Goal: Information Seeking & Learning: Learn about a topic

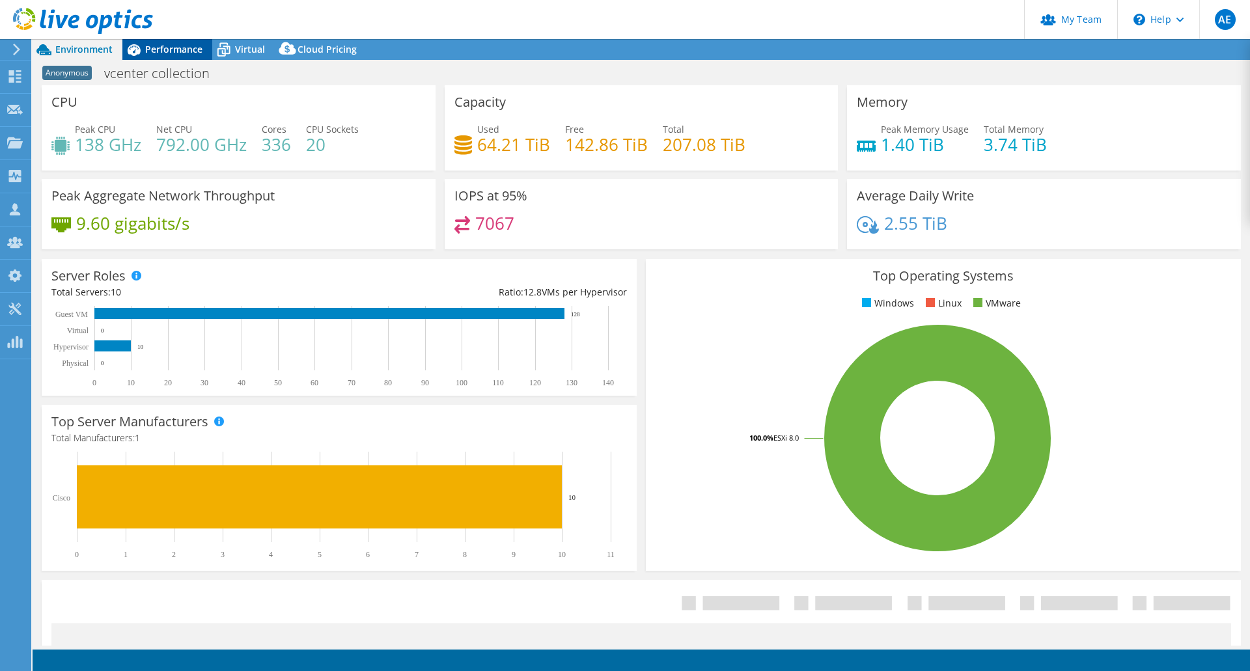
click at [181, 48] on span "Performance" at bounding box center [173, 49] width 57 height 12
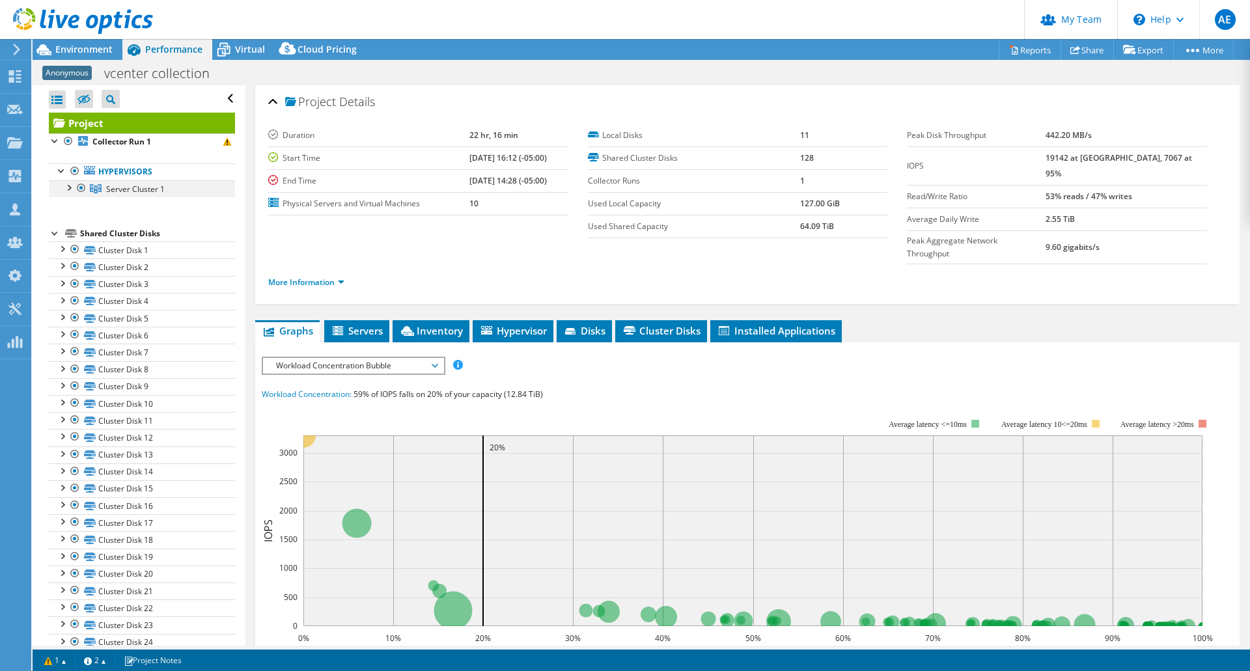
click at [68, 190] on div at bounding box center [68, 186] width 13 height 13
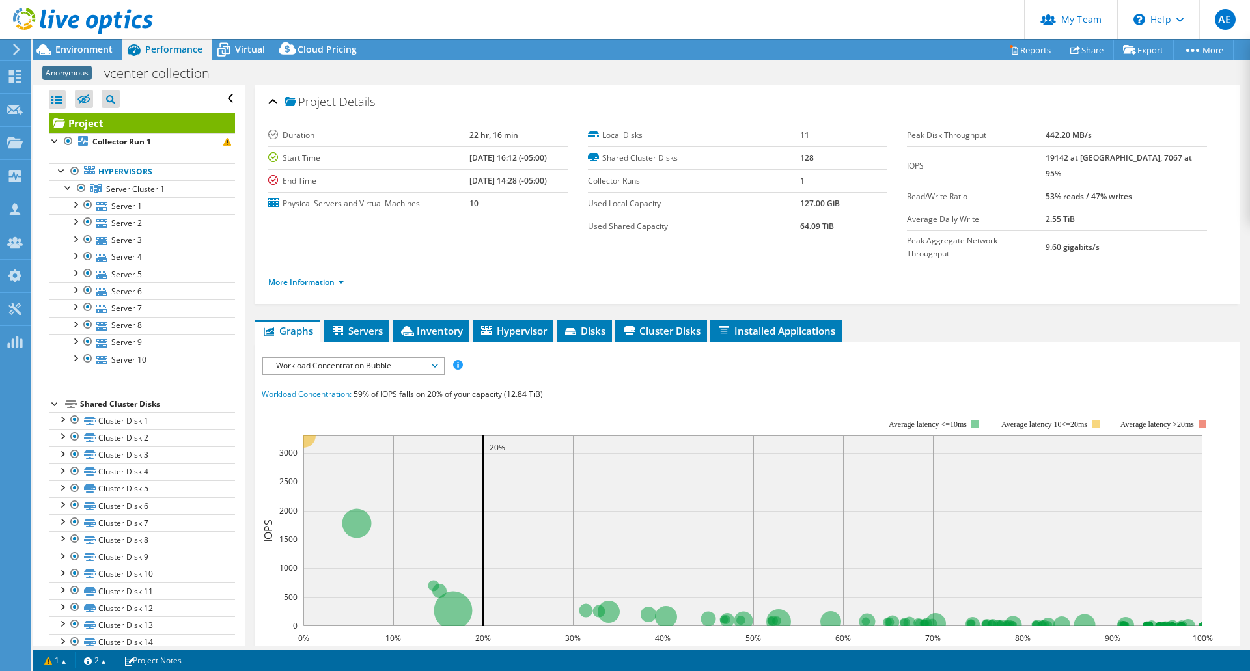
click at [279, 277] on link "More Information" at bounding box center [306, 282] width 76 height 11
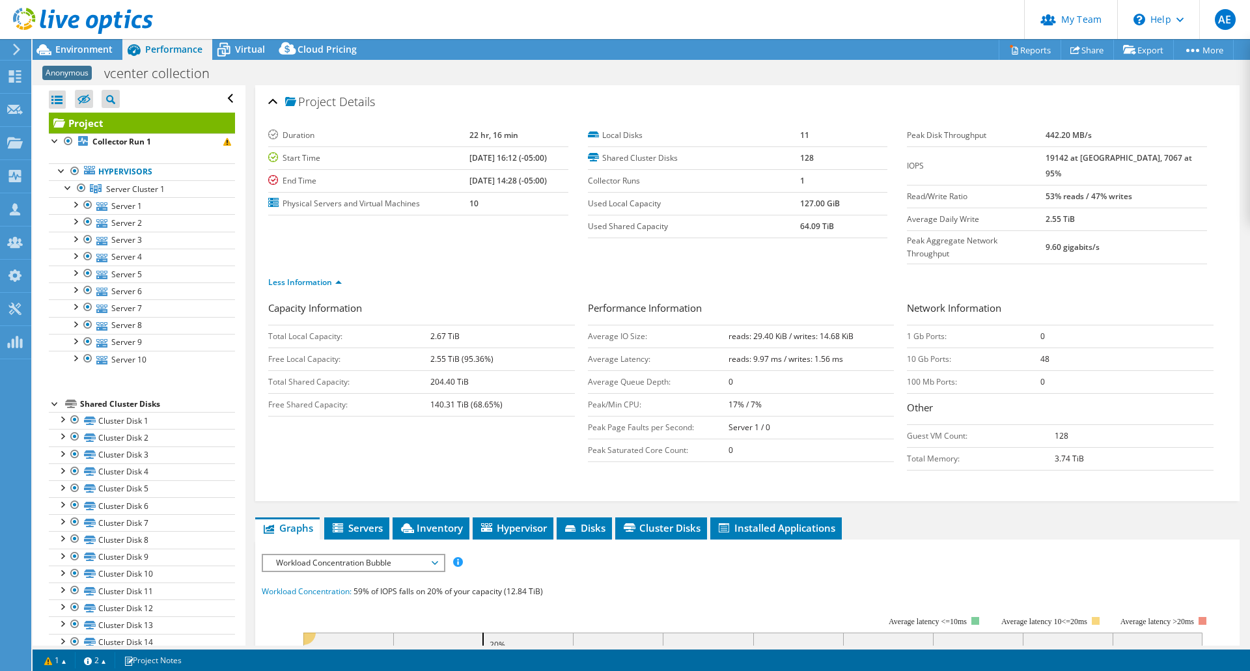
click at [77, 42] on div at bounding box center [76, 22] width 153 height 44
click at [83, 47] on span "Environment" at bounding box center [83, 49] width 57 height 12
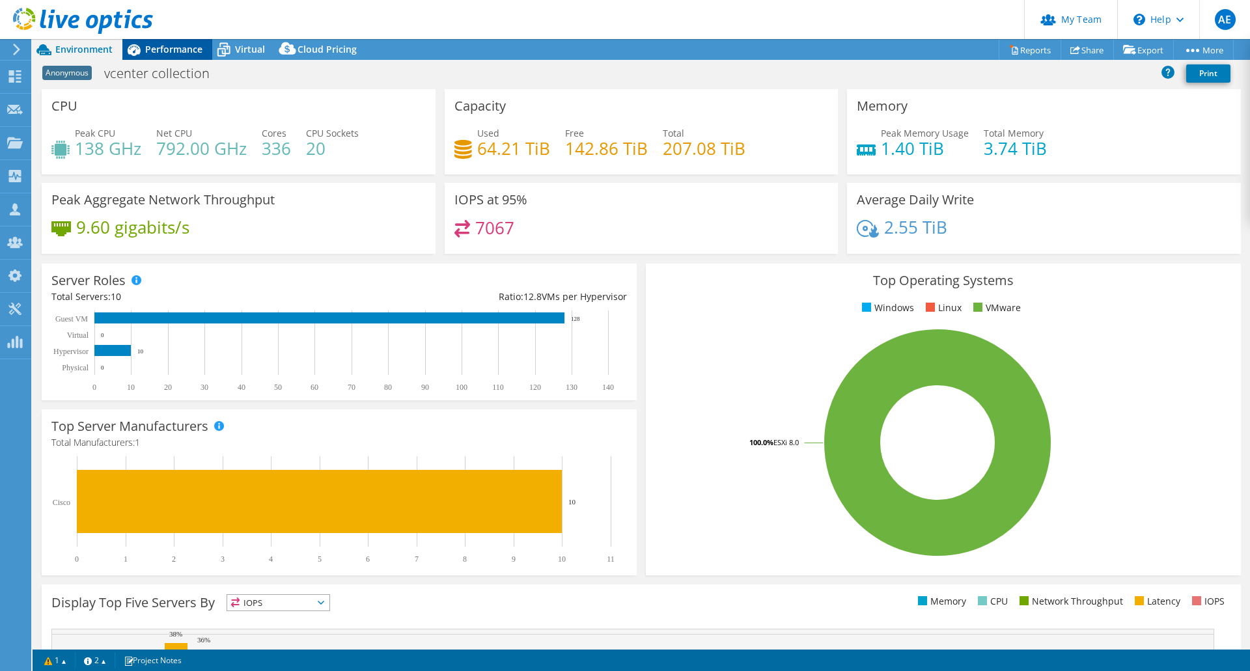
click at [157, 51] on span "Performance" at bounding box center [173, 49] width 57 height 12
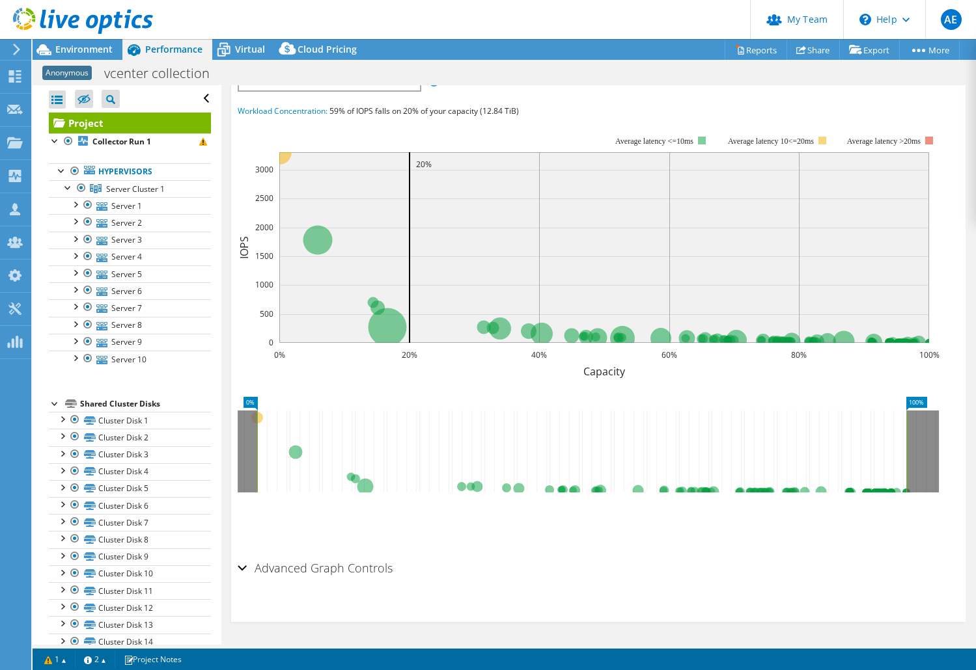
scroll to position [128, 0]
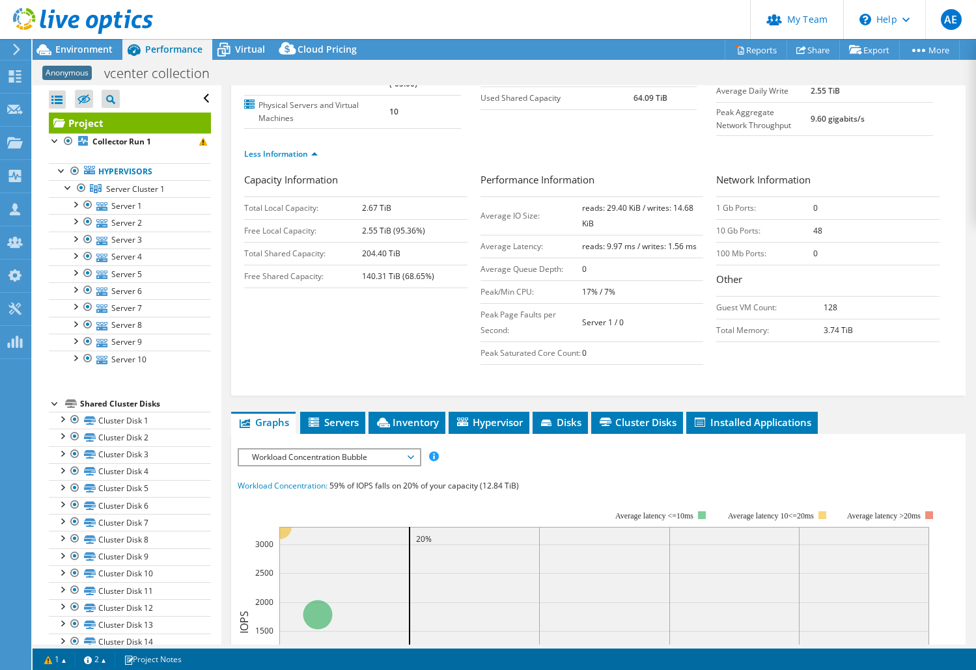
click at [341, 465] on span "Workload Concentration Bubble" at bounding box center [328, 458] width 167 height 16
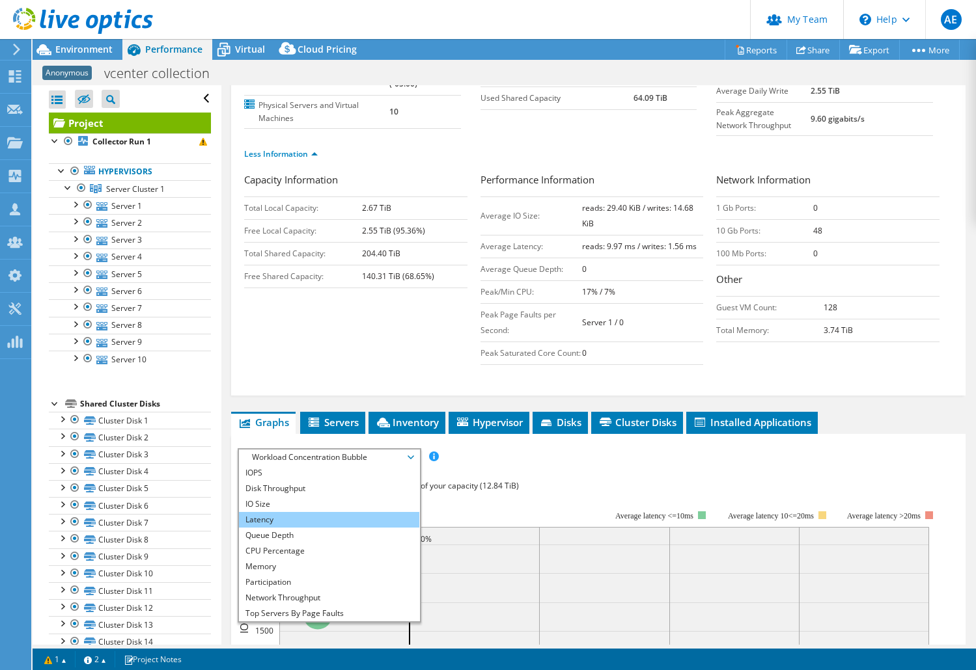
click at [335, 528] on li "Latency" at bounding box center [329, 520] width 180 height 16
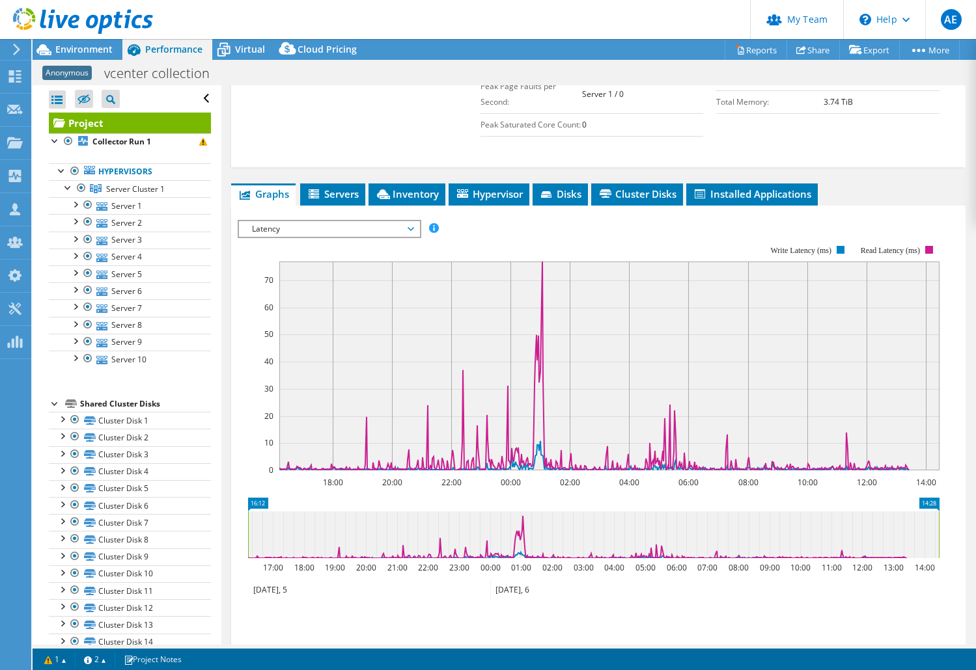
scroll to position [390, 0]
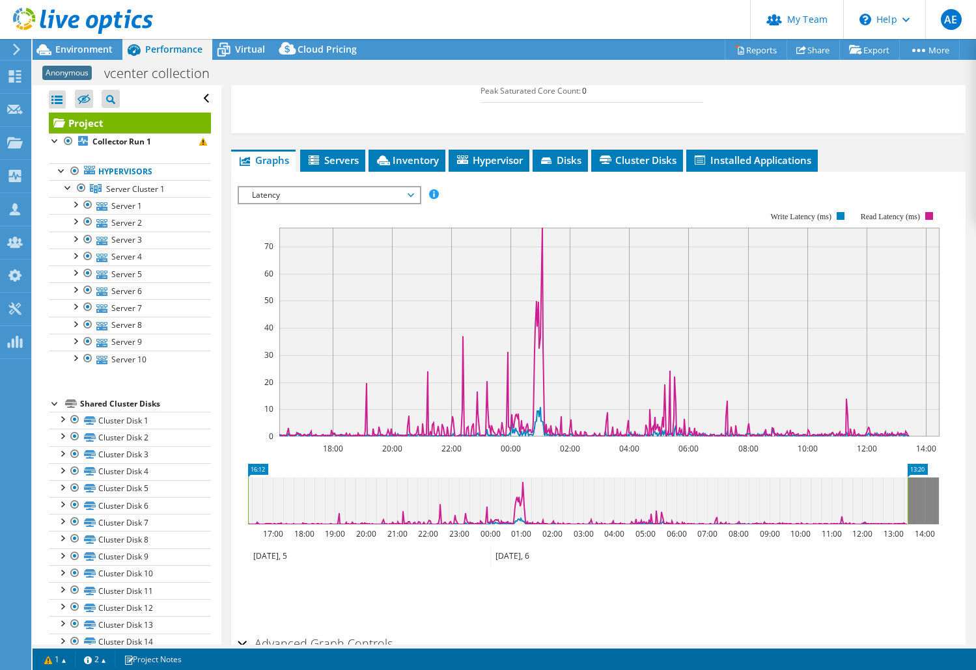
drag, startPoint x: 936, startPoint y: 485, endPoint x: 905, endPoint y: 487, distance: 31.3
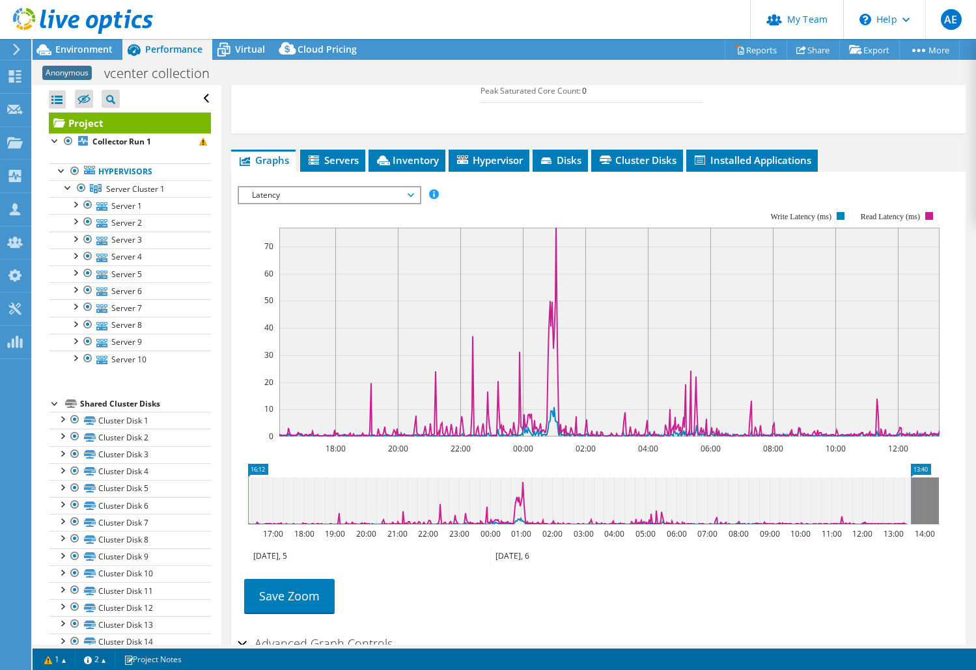
drag, startPoint x: 919, startPoint y: 485, endPoint x: 926, endPoint y: 485, distance: 7.2
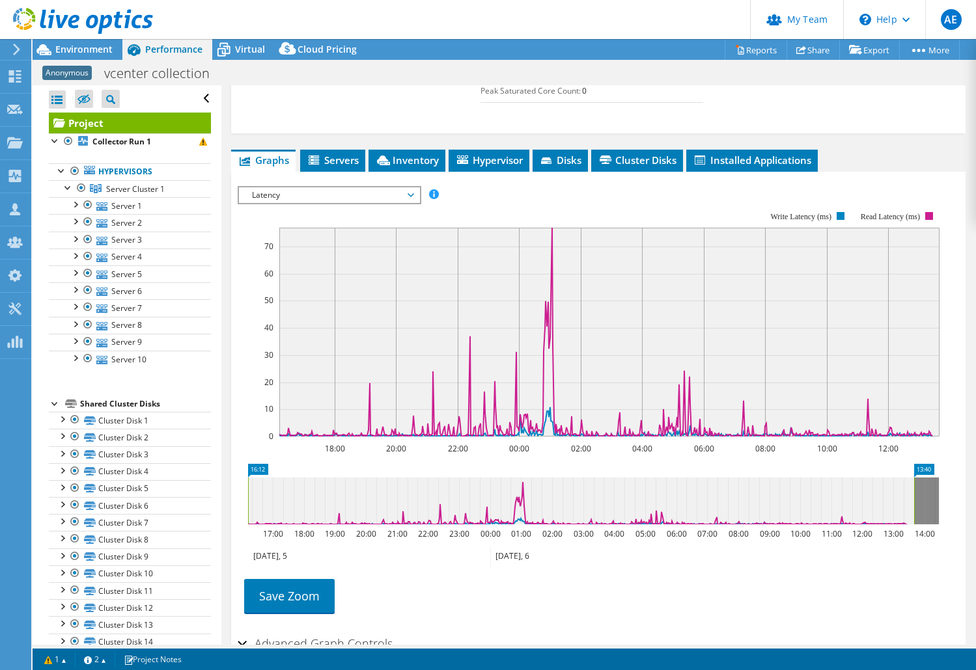
click at [943, 483] on icon "16:12 13:40 17:00 18:00 19:00 20:00 21:00 22:00 23:00 00:00 01:00 02:00 03:00 0…" at bounding box center [593, 516] width 711 height 104
click at [380, 203] on span "Latency" at bounding box center [328, 195] width 167 height 16
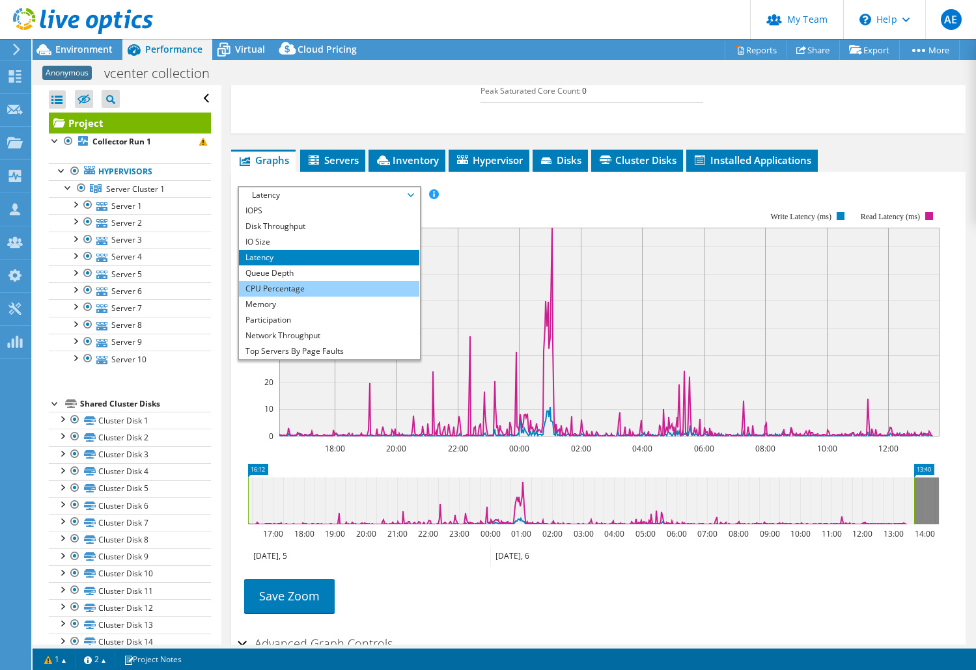
click at [327, 297] on li "CPU Percentage" at bounding box center [329, 289] width 180 height 16
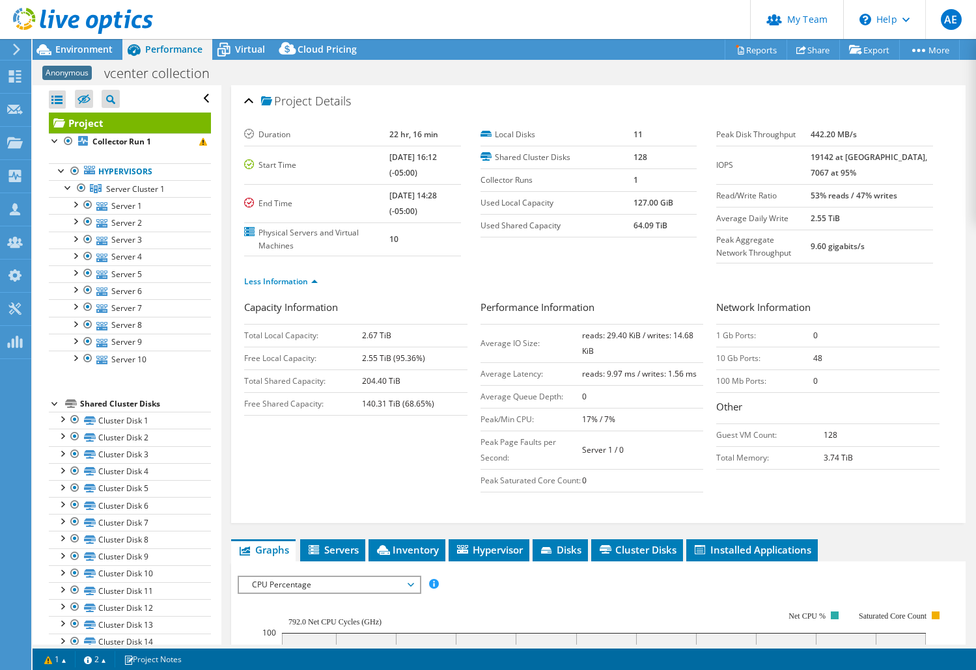
scroll to position [0, 0]
click at [94, 49] on span "Environment" at bounding box center [83, 49] width 57 height 12
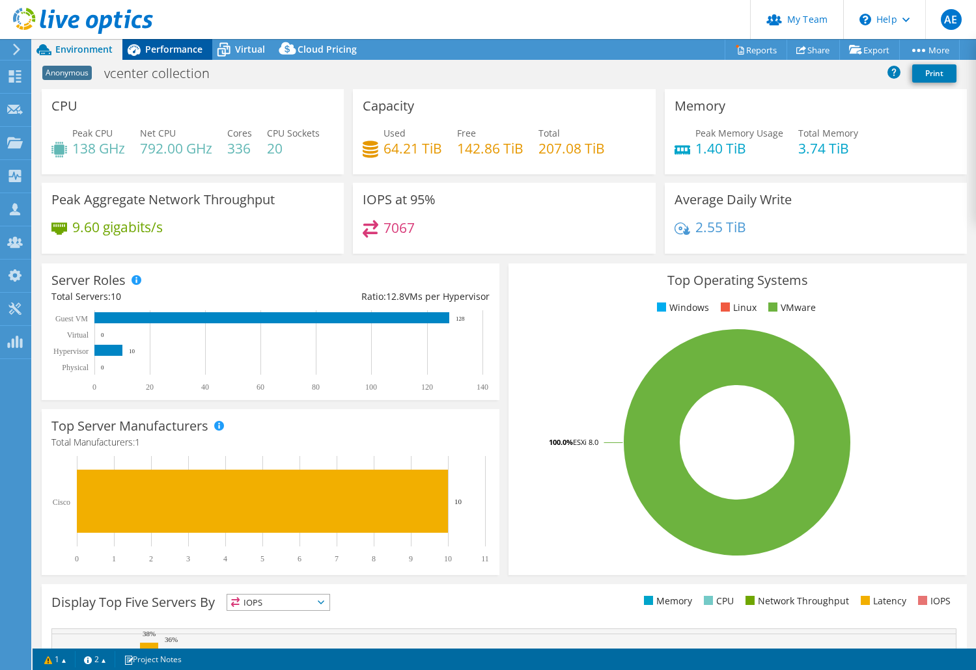
click at [150, 47] on span "Performance" at bounding box center [173, 49] width 57 height 12
